Goal: Task Accomplishment & Management: Manage account settings

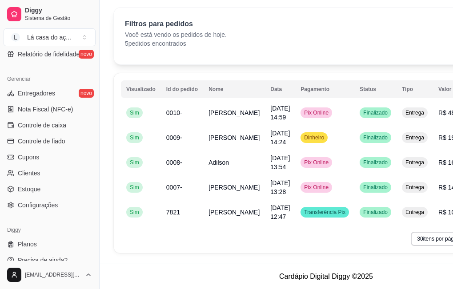
scroll to position [343, 0]
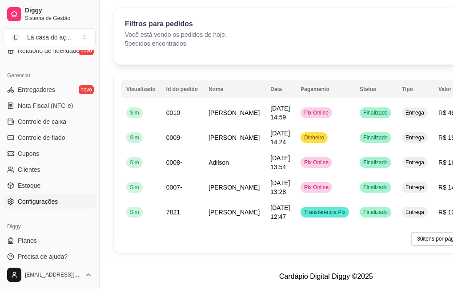
click at [28, 198] on span "Configurações" at bounding box center [38, 201] width 40 height 9
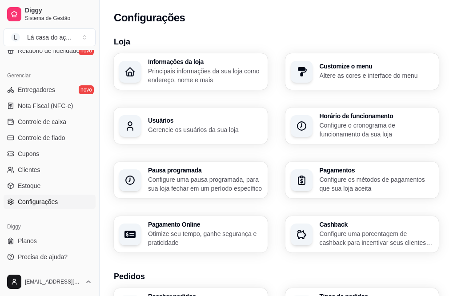
click at [319, 139] on p "Configure o cronograma de funcionamento da sua loja" at bounding box center [376, 130] width 114 height 18
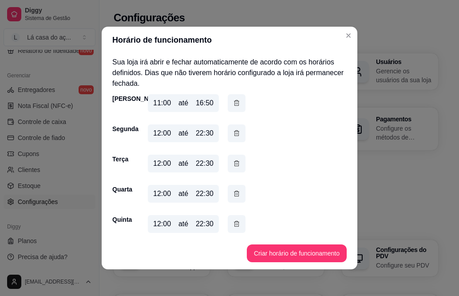
click at [203, 105] on div "16:50" at bounding box center [205, 103] width 18 height 11
click at [203, 104] on div "16:50" at bounding box center [205, 103] width 18 height 11
click at [287, 249] on button "Criar horário de funcionamento" at bounding box center [297, 253] width 100 height 18
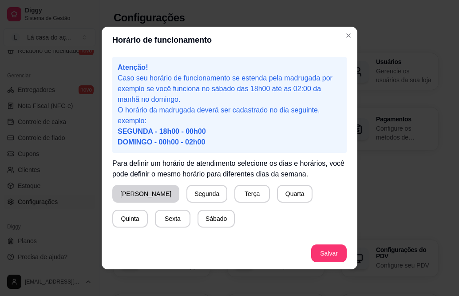
click at [138, 195] on button "[PERSON_NAME]" at bounding box center [145, 194] width 67 height 18
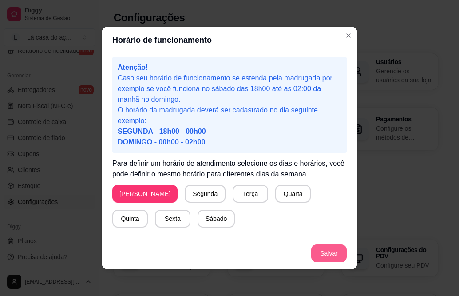
click at [316, 254] on button "Salvar" at bounding box center [329, 253] width 36 height 18
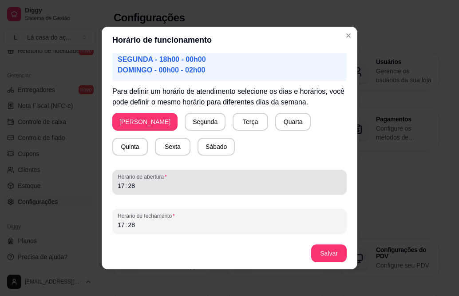
scroll to position [2, 0]
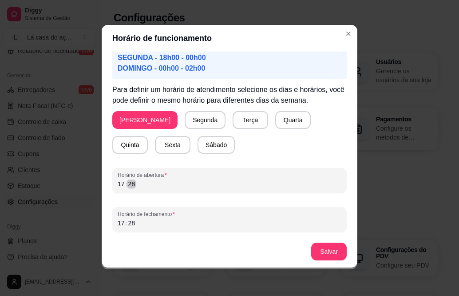
click at [147, 184] on div "17 : 28" at bounding box center [230, 184] width 224 height 11
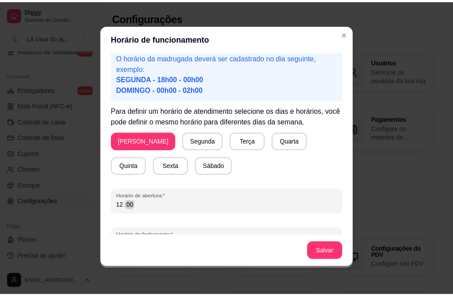
scroll to position [72, 0]
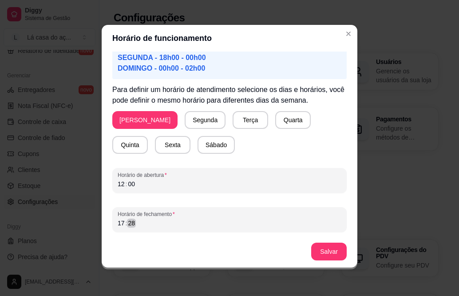
click at [143, 225] on div "17 : 28" at bounding box center [230, 223] width 224 height 11
click at [333, 252] on button "Salvar" at bounding box center [329, 251] width 36 height 18
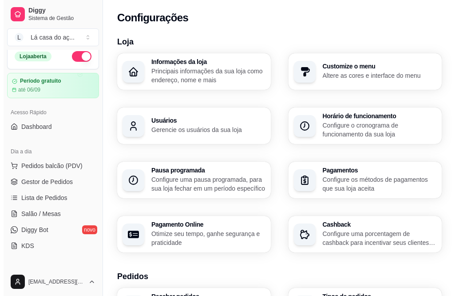
scroll to position [0, 0]
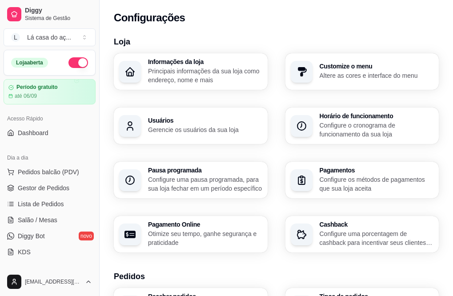
click at [77, 62] on button "button" at bounding box center [78, 62] width 20 height 11
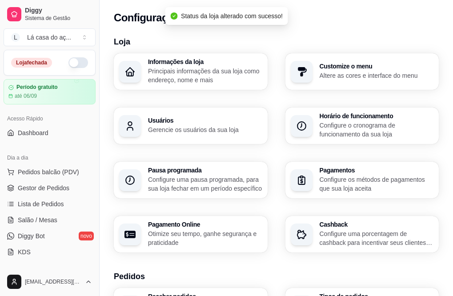
click at [70, 64] on button "button" at bounding box center [78, 62] width 20 height 11
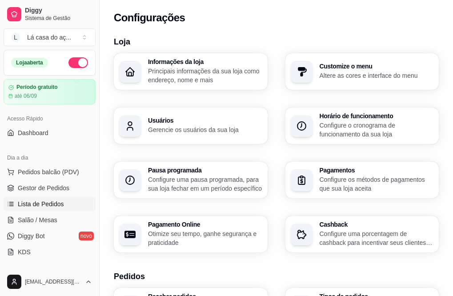
click at [36, 204] on span "Lista de Pedidos" at bounding box center [41, 203] width 46 height 9
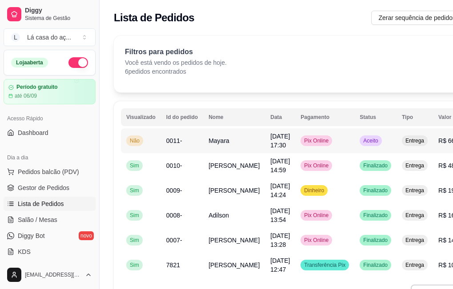
click at [359, 145] on div "Aceito" at bounding box center [370, 140] width 22 height 11
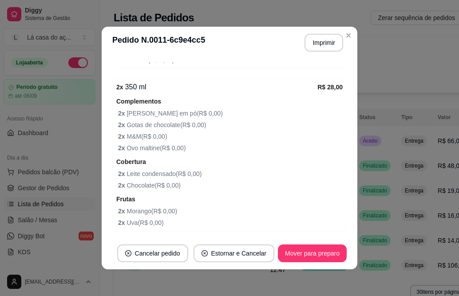
scroll to position [610, 0]
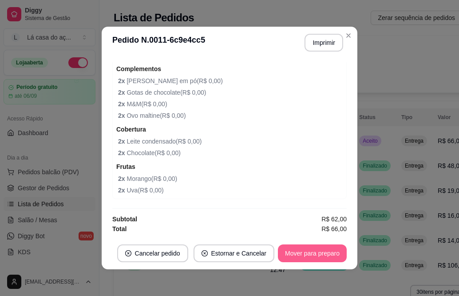
click at [299, 258] on button "Mover para preparo" at bounding box center [312, 253] width 69 height 18
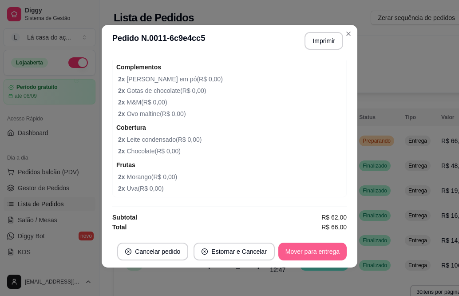
click at [312, 248] on button "Mover para entrega" at bounding box center [312, 251] width 68 height 18
